Goal: Task Accomplishment & Management: Complete application form

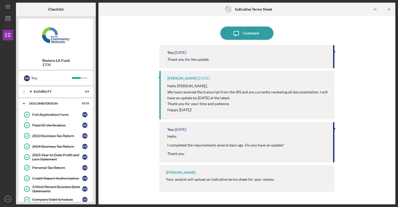
scroll to position [62, 0]
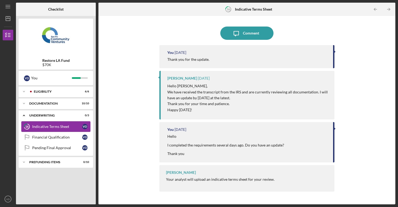
click at [49, 127] on div "Indicative Terms Sheet" at bounding box center [57, 127] width 50 height 4
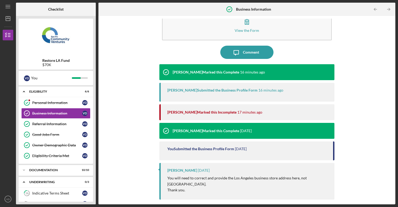
scroll to position [20, 0]
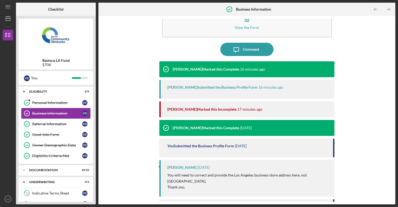
click at [54, 113] on div "Business Information" at bounding box center [57, 113] width 50 height 4
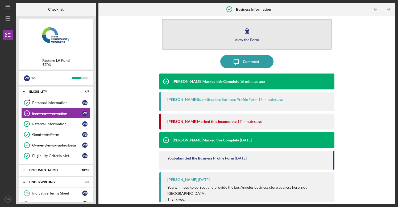
scroll to position [4, 0]
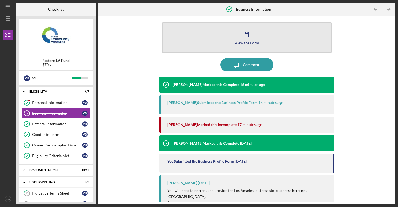
click at [244, 38] on icon "button" at bounding box center [246, 34] width 13 height 13
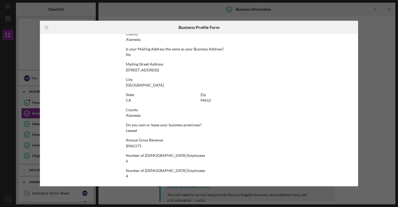
scroll to position [307, 0]
click at [47, 27] on icon "Icon/Menu Close" at bounding box center [46, 27] width 13 height 13
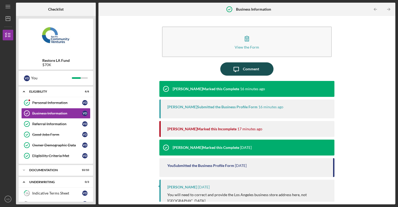
click at [239, 69] on icon "Icon/Message" at bounding box center [235, 68] width 13 height 13
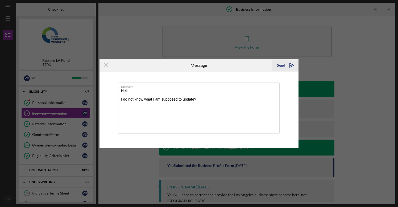
type textarea "Hello. I do not know what I am supposed to update?"
click at [281, 65] on div "Send" at bounding box center [281, 65] width 8 height 11
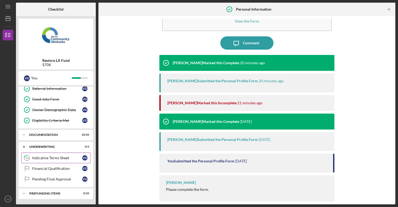
scroll to position [35, 0]
click at [55, 158] on div "Indicative Terms Sheet" at bounding box center [57, 158] width 50 height 4
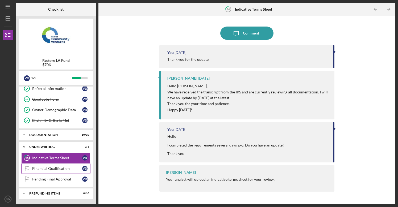
click at [53, 168] on div "Financial Qualification" at bounding box center [57, 169] width 50 height 4
